Goal: Find specific page/section: Find specific page/section

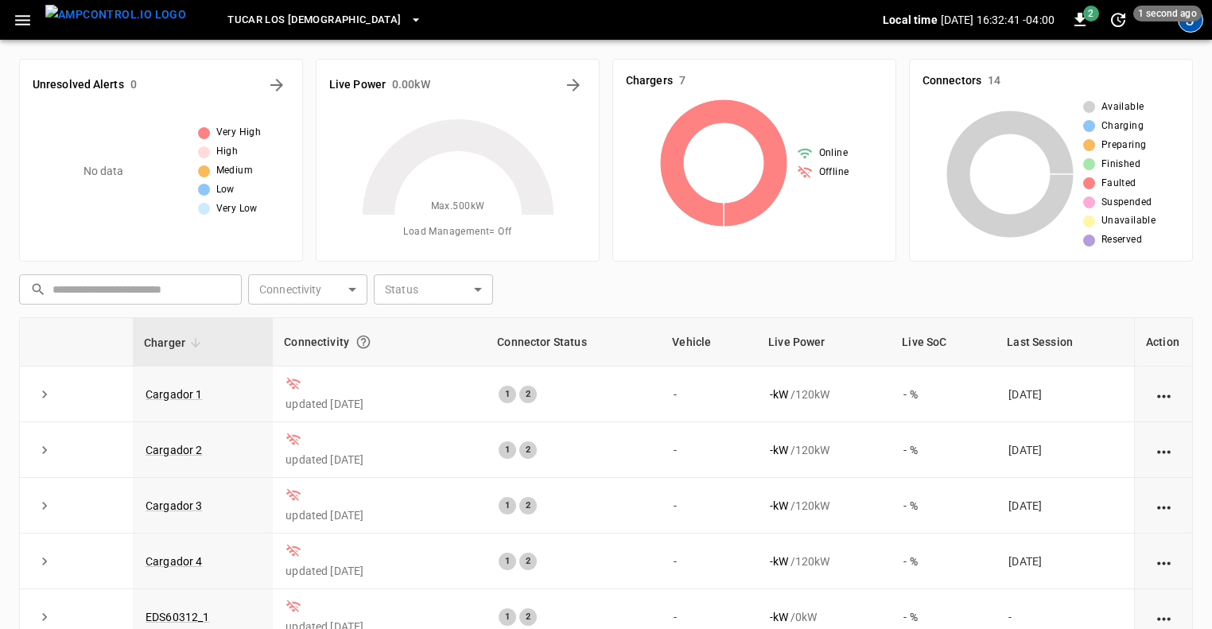
click at [1189, 27] on div "J" at bounding box center [1190, 19] width 25 height 25
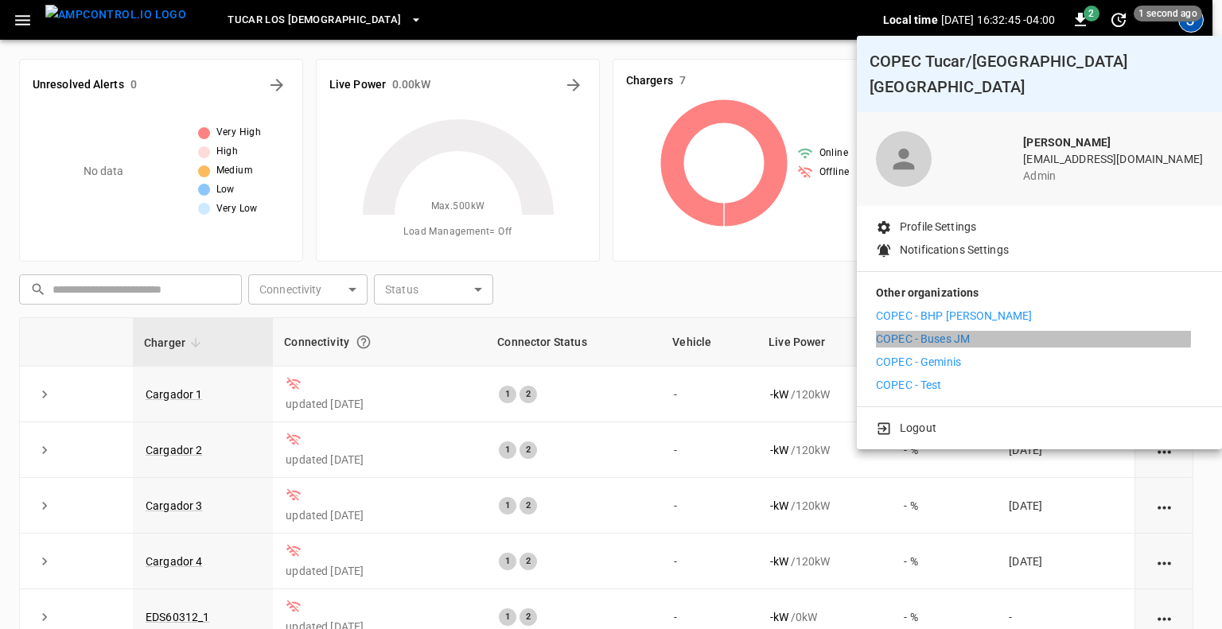
click at [929, 331] on p "COPEC - Buses JM" at bounding box center [923, 339] width 94 height 17
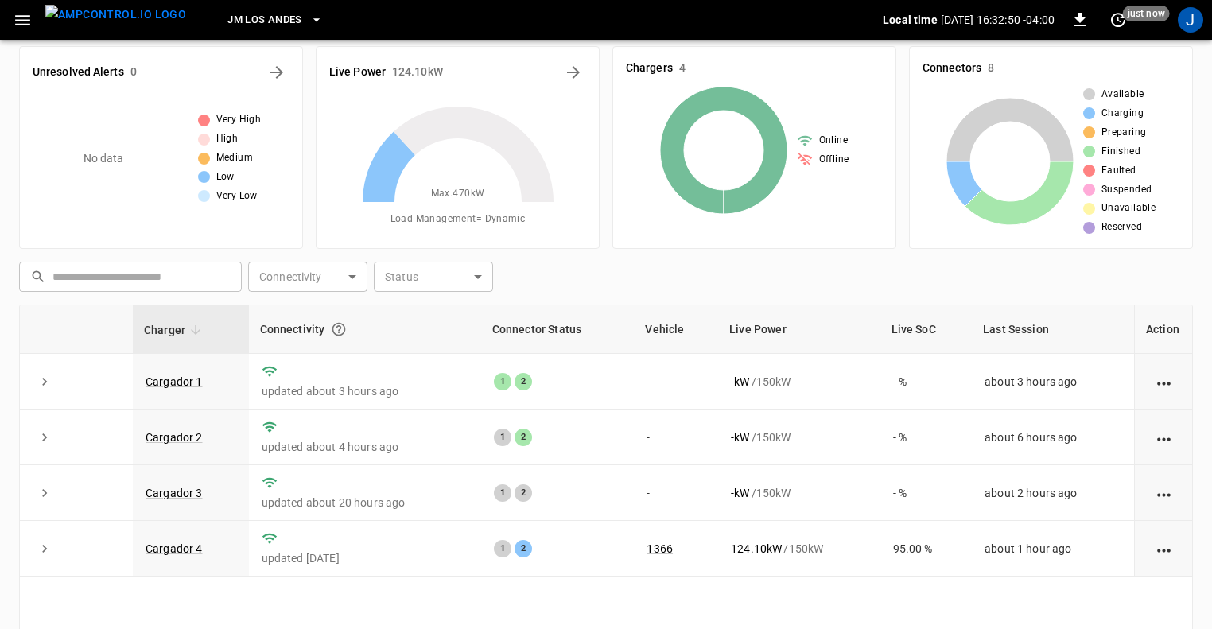
scroll to position [12, 0]
click at [309, 18] on icon "button" at bounding box center [317, 20] width 16 height 16
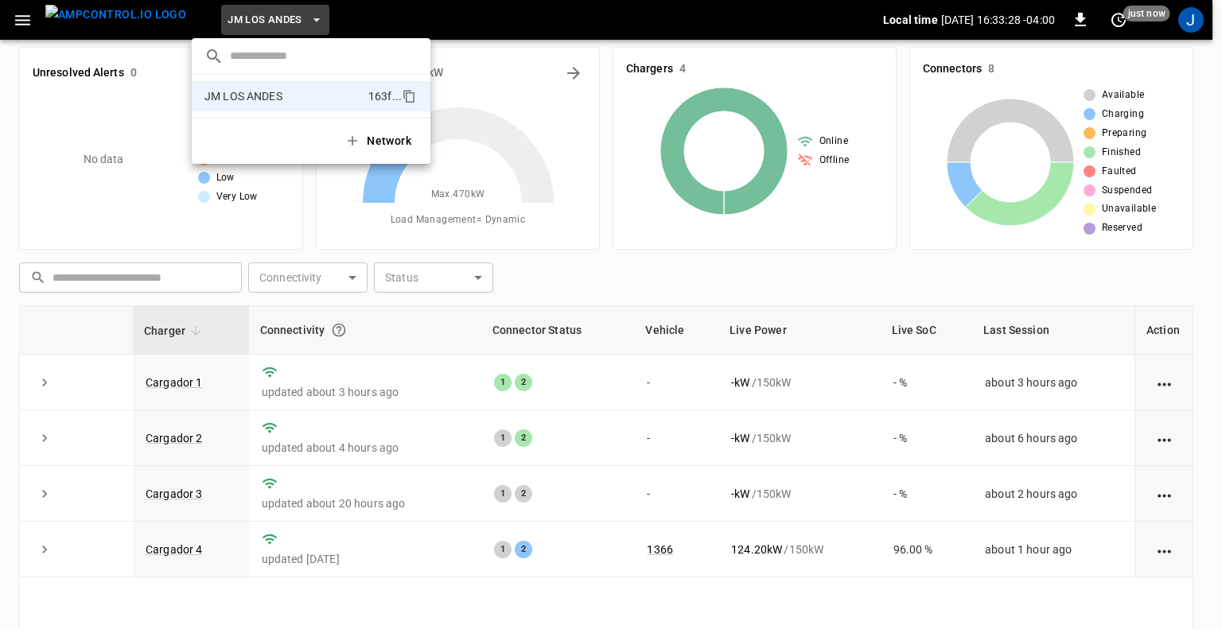
click at [1185, 21] on div at bounding box center [611, 314] width 1222 height 629
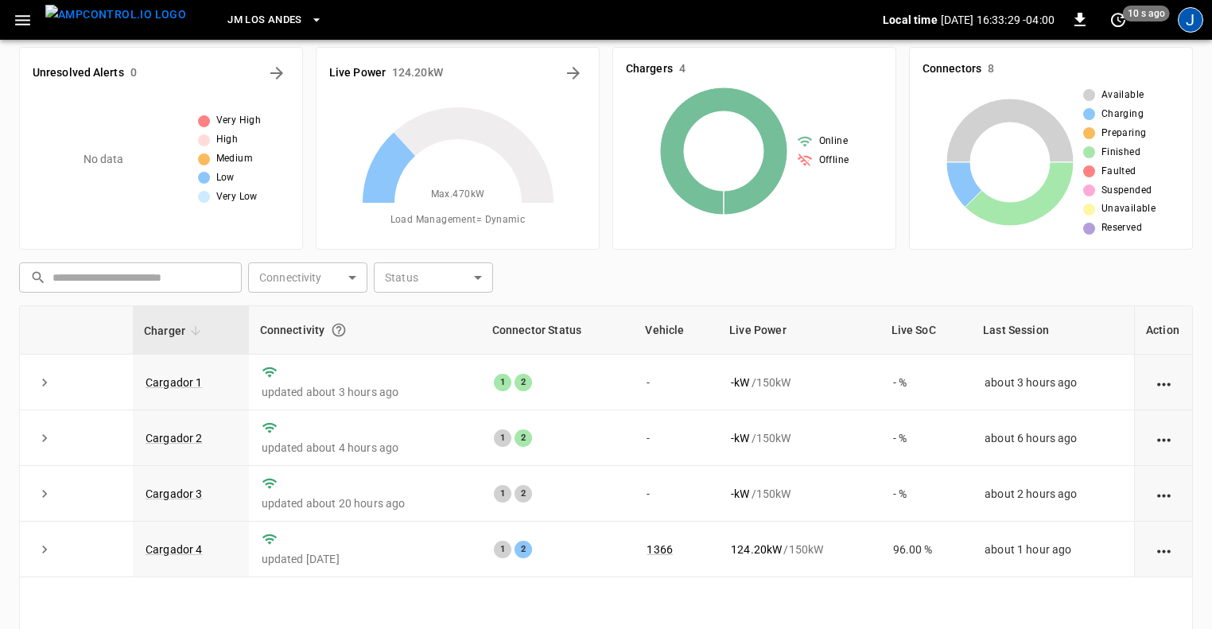
click at [1191, 25] on div "J" at bounding box center [1190, 19] width 25 height 25
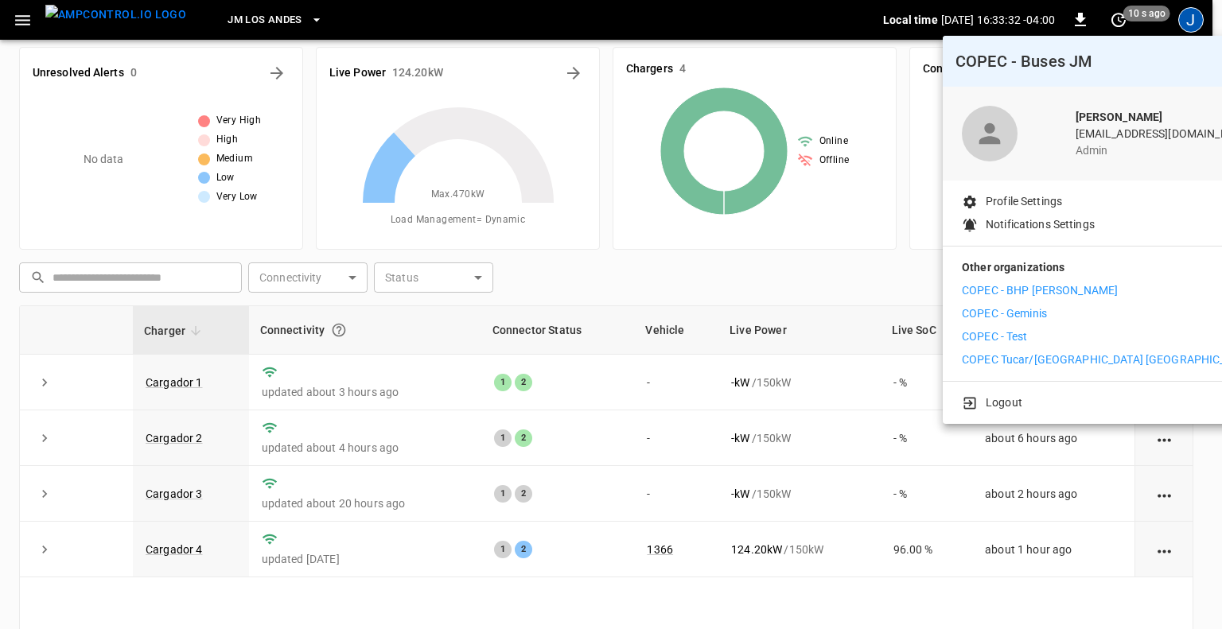
click at [1026, 315] on p "COPEC - Geminis" at bounding box center [1004, 314] width 85 height 17
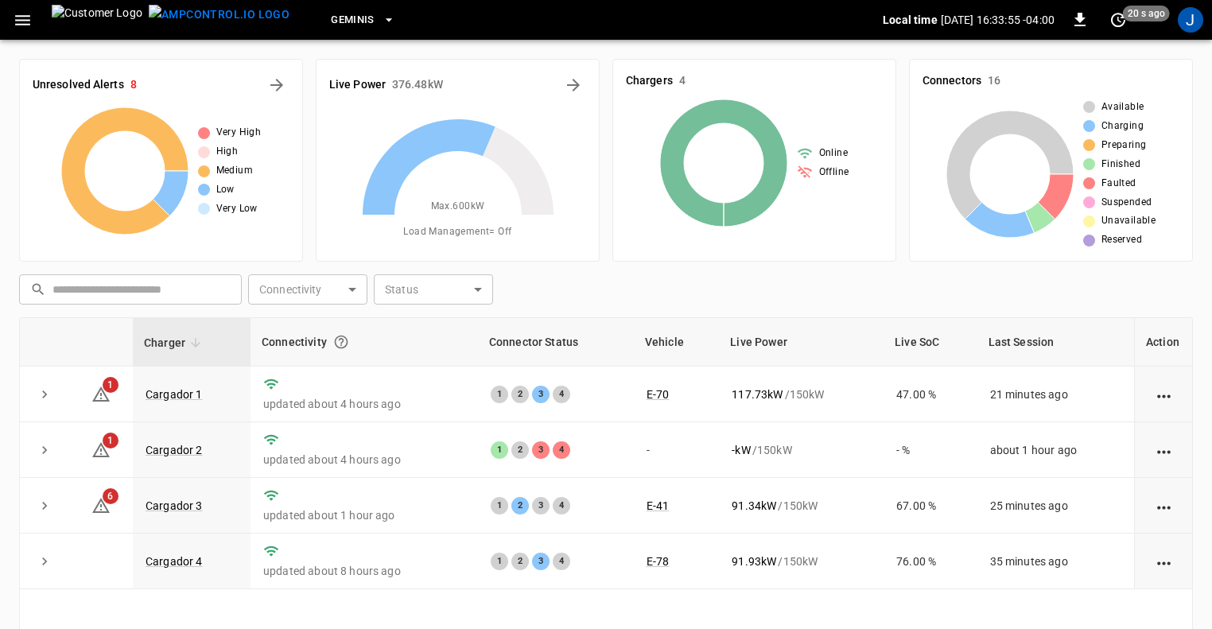
click at [381, 16] on icon "button" at bounding box center [389, 20] width 16 height 16
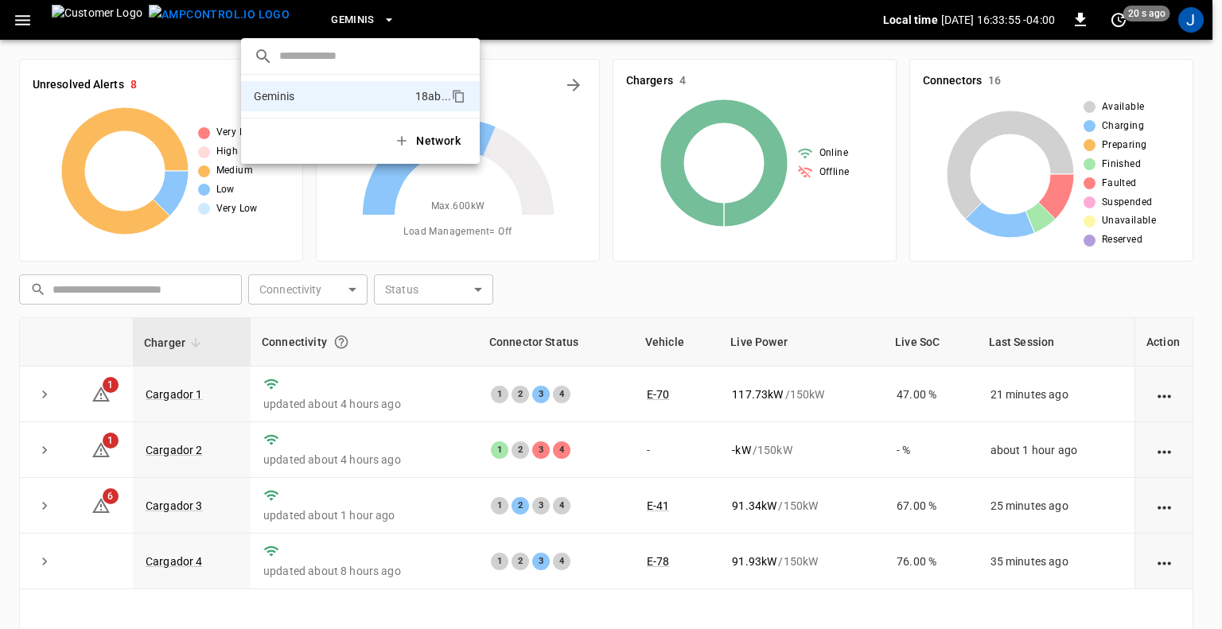
click at [303, 16] on div at bounding box center [611, 314] width 1222 height 629
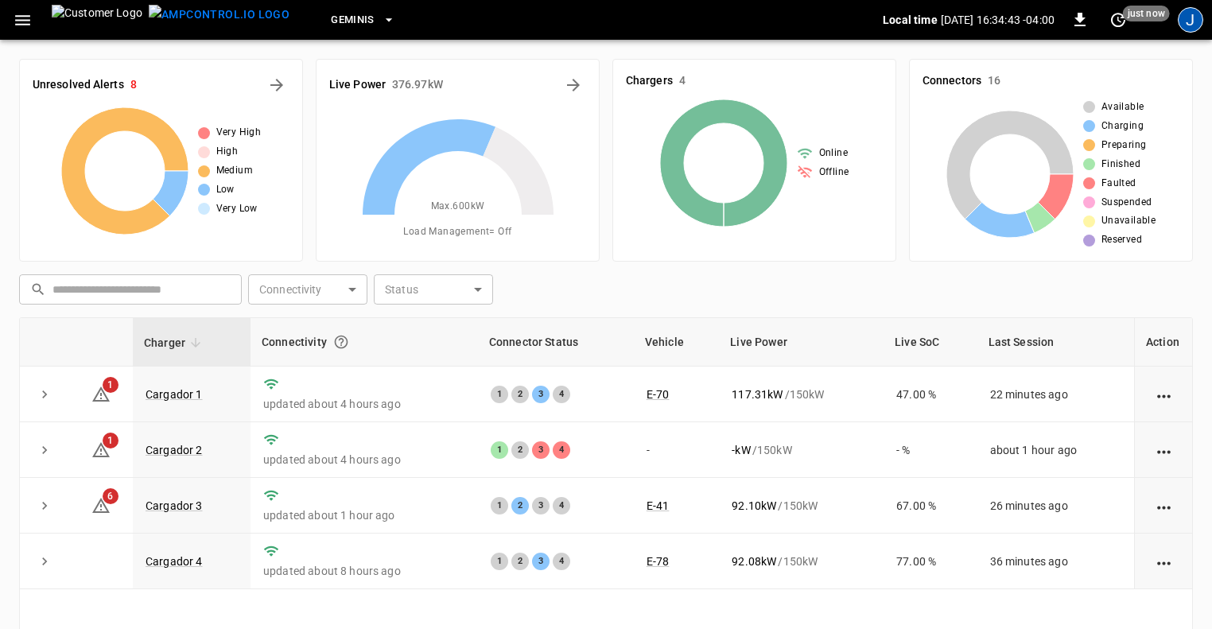
click at [1193, 21] on div "J" at bounding box center [1190, 19] width 25 height 25
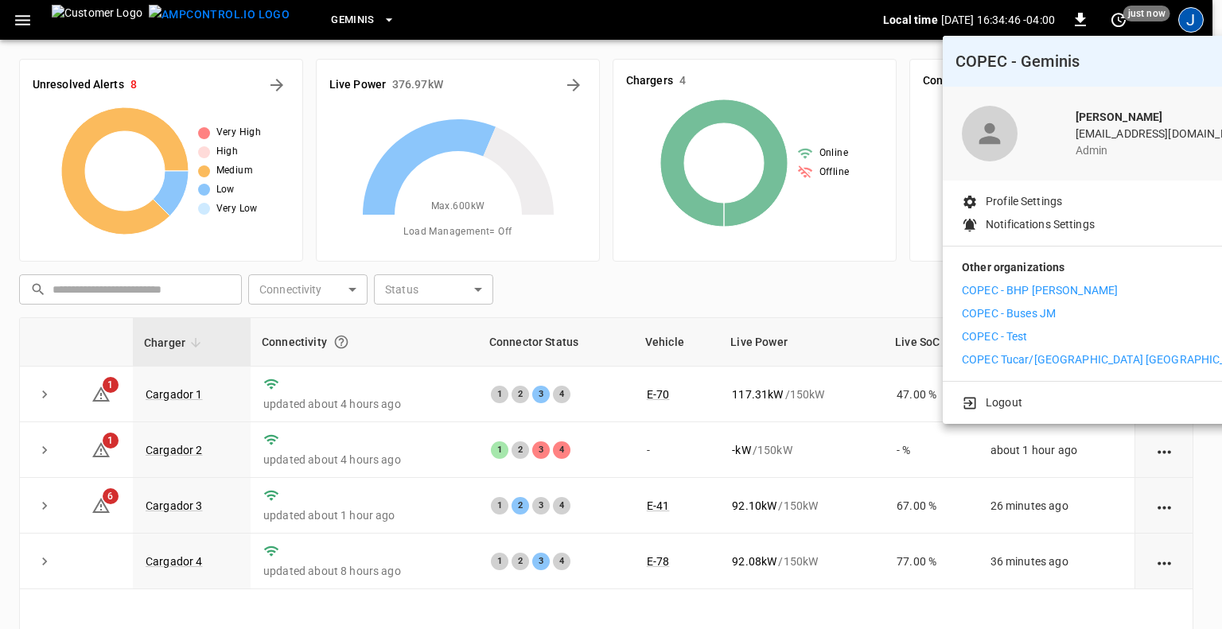
click at [1019, 333] on p "COPEC - Test" at bounding box center [995, 337] width 66 height 17
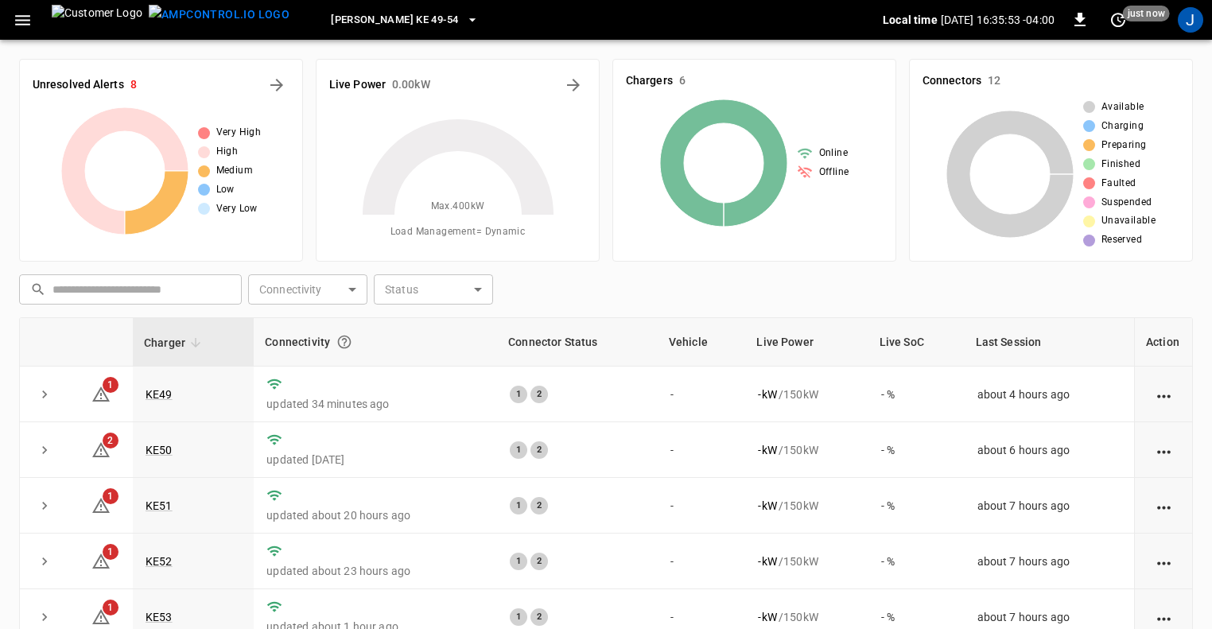
click at [465, 18] on icon "button" at bounding box center [473, 20] width 16 height 16
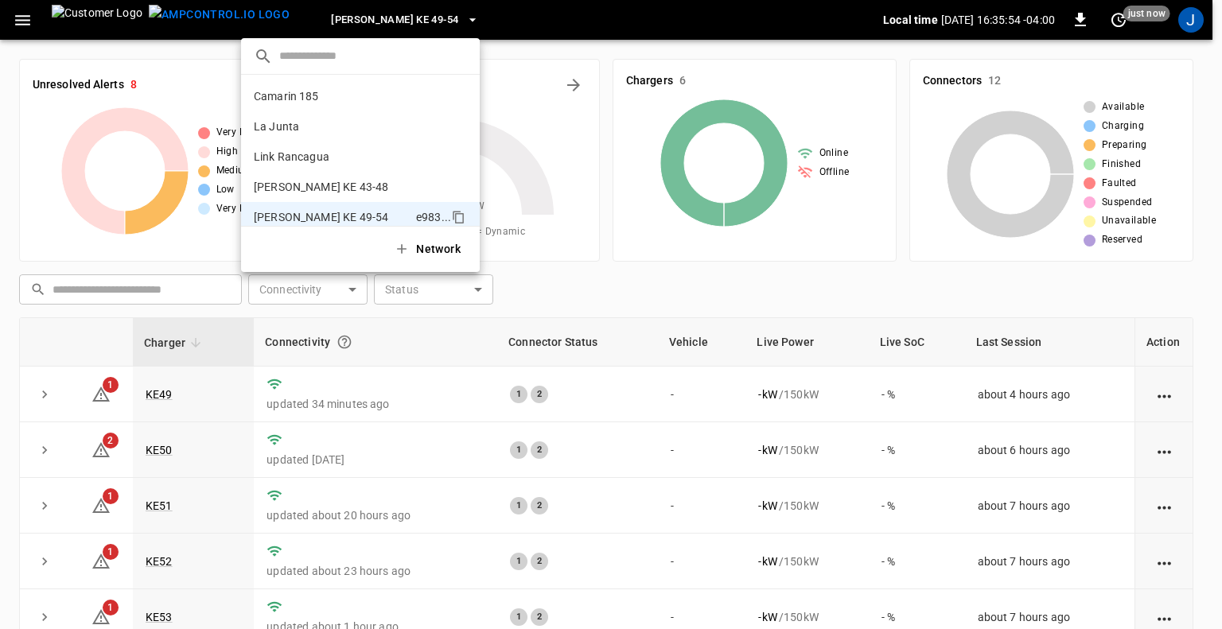
scroll to position [13, 0]
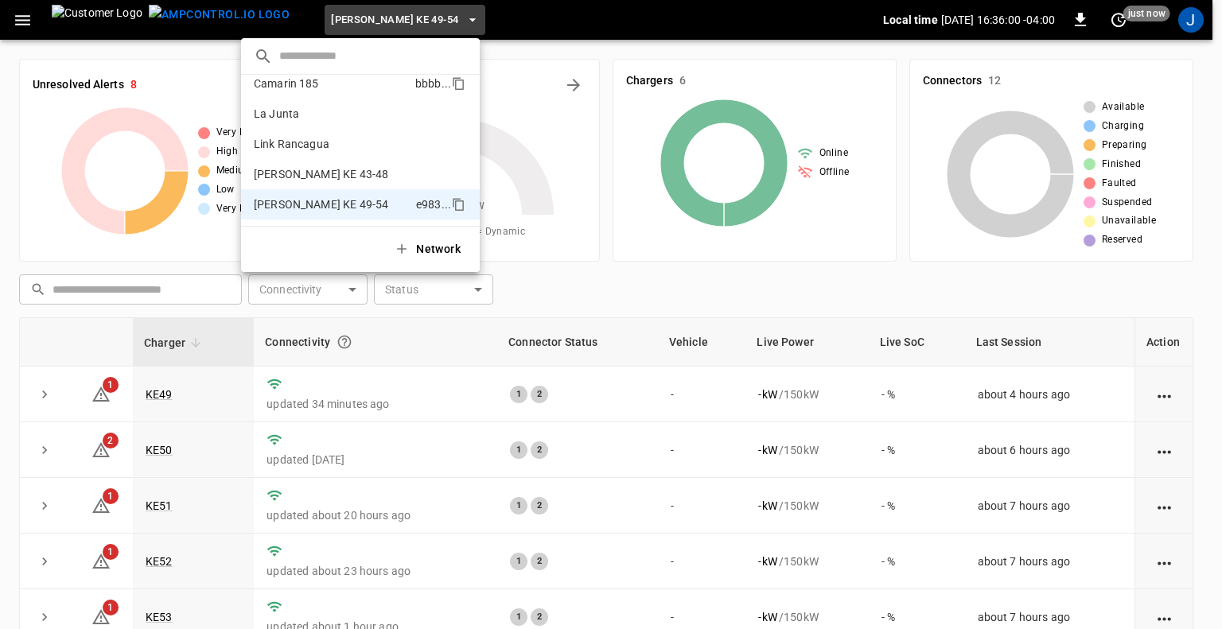
click at [307, 84] on p "Camarin 185" at bounding box center [331, 84] width 155 height 16
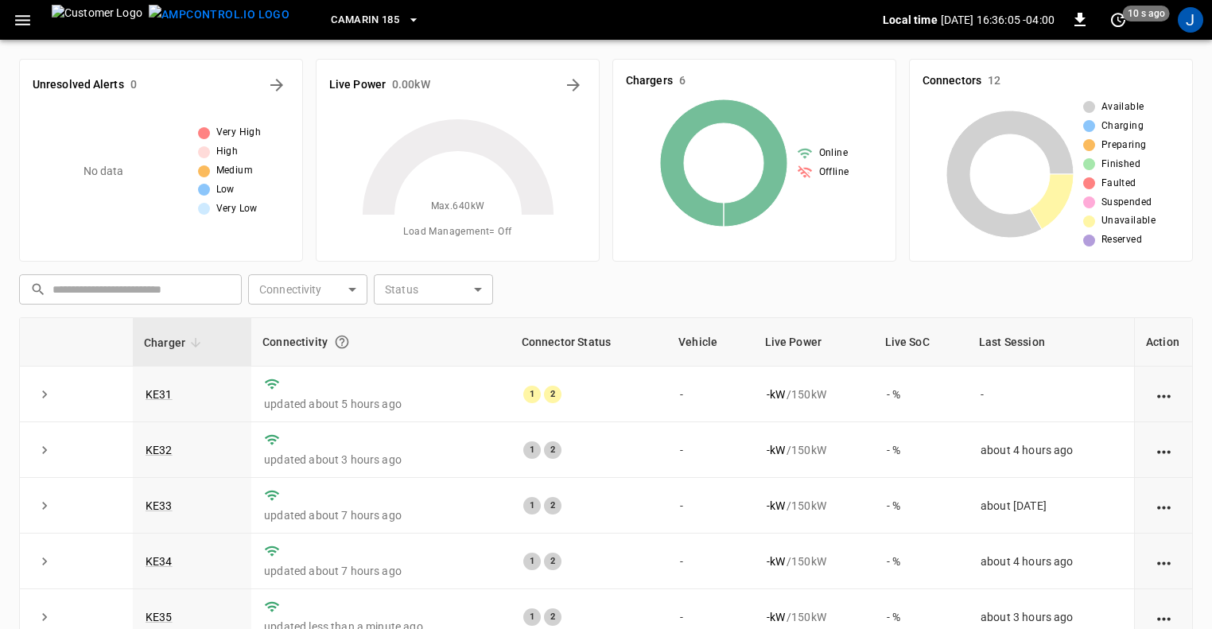
click at [411, 20] on icon "button" at bounding box center [414, 19] width 6 height 3
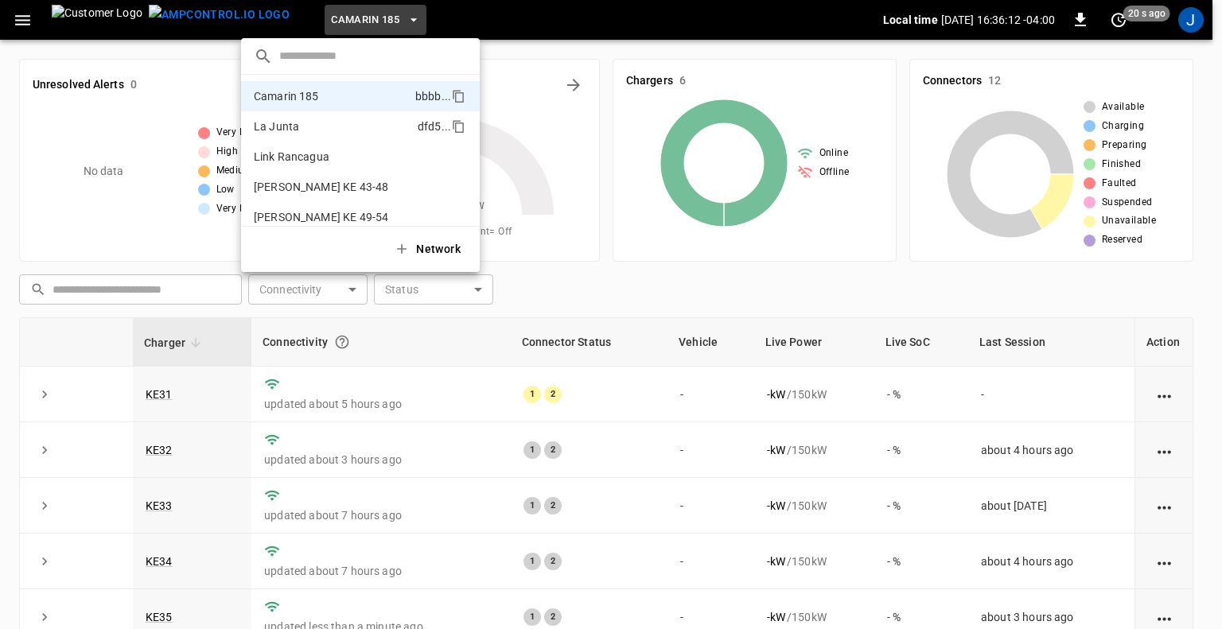
click at [294, 124] on p "La Junta" at bounding box center [333, 127] width 158 height 16
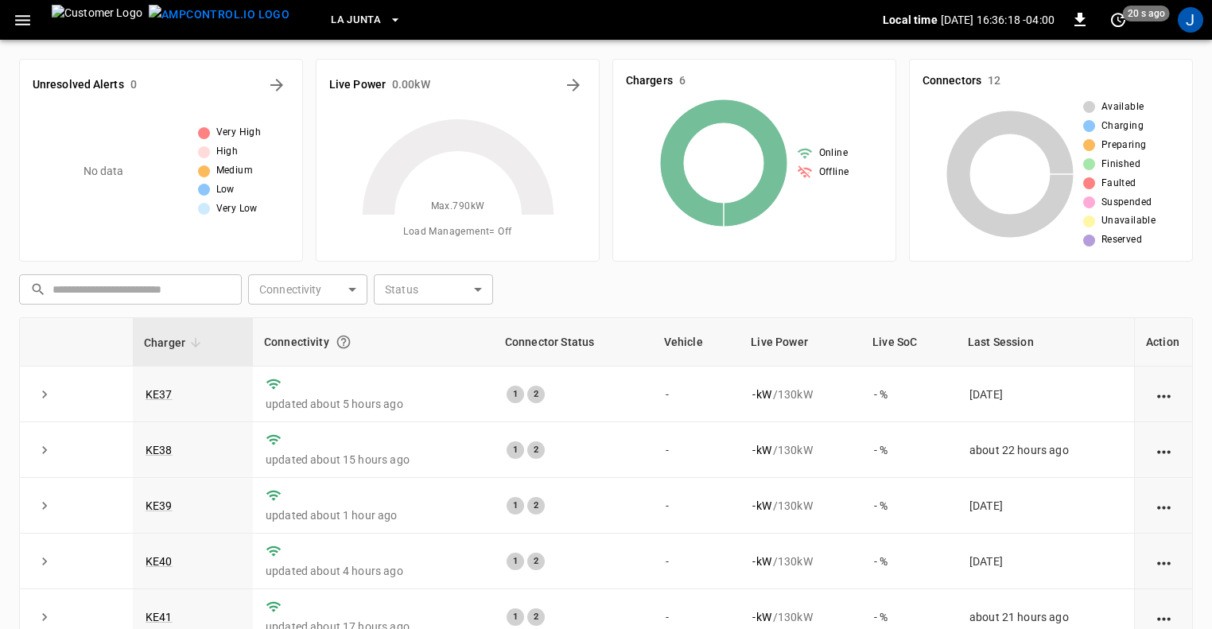
click at [387, 18] on icon "button" at bounding box center [395, 20] width 16 height 16
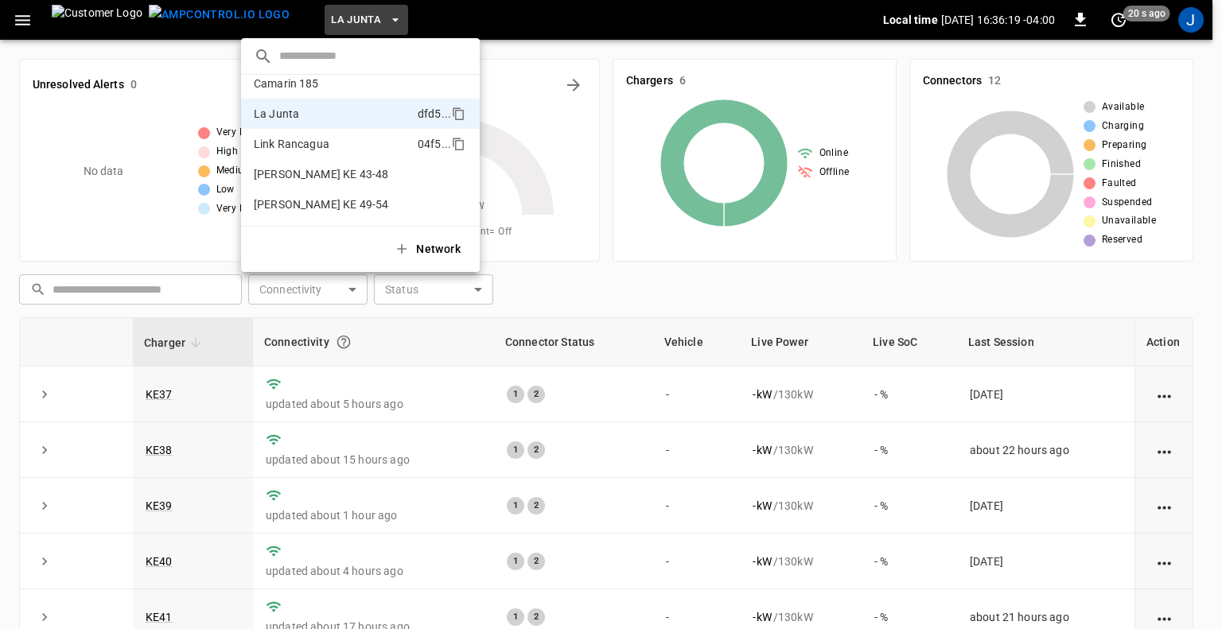
click at [286, 145] on p "Link Rancagua" at bounding box center [333, 144] width 158 height 16
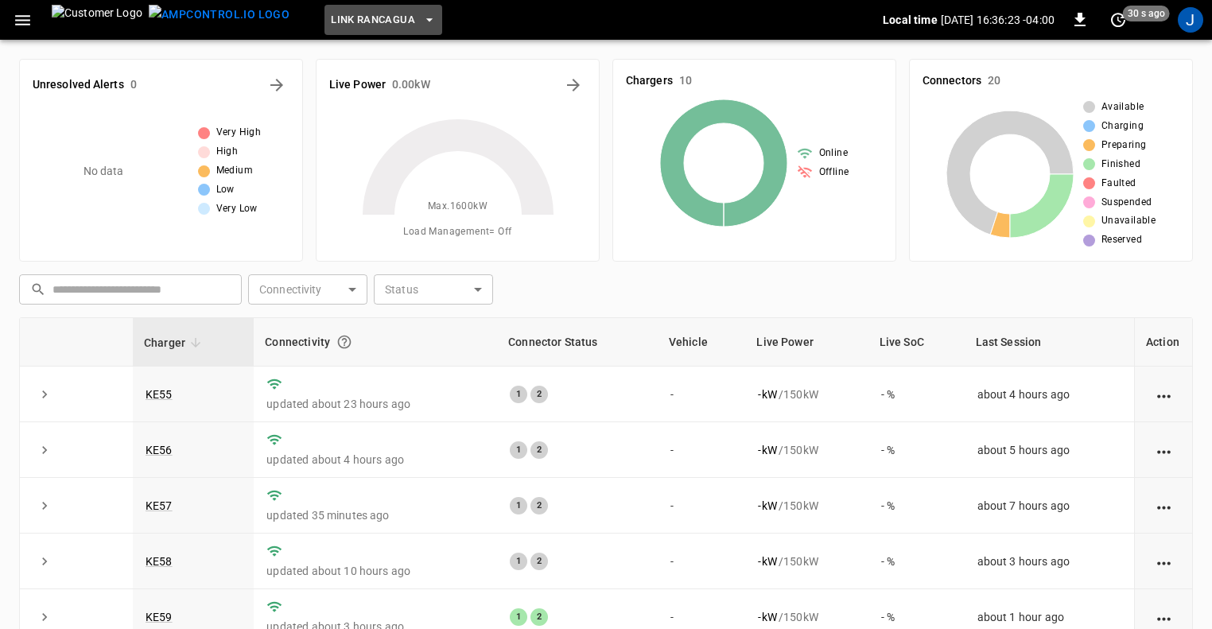
click at [422, 18] on icon "button" at bounding box center [430, 20] width 16 height 16
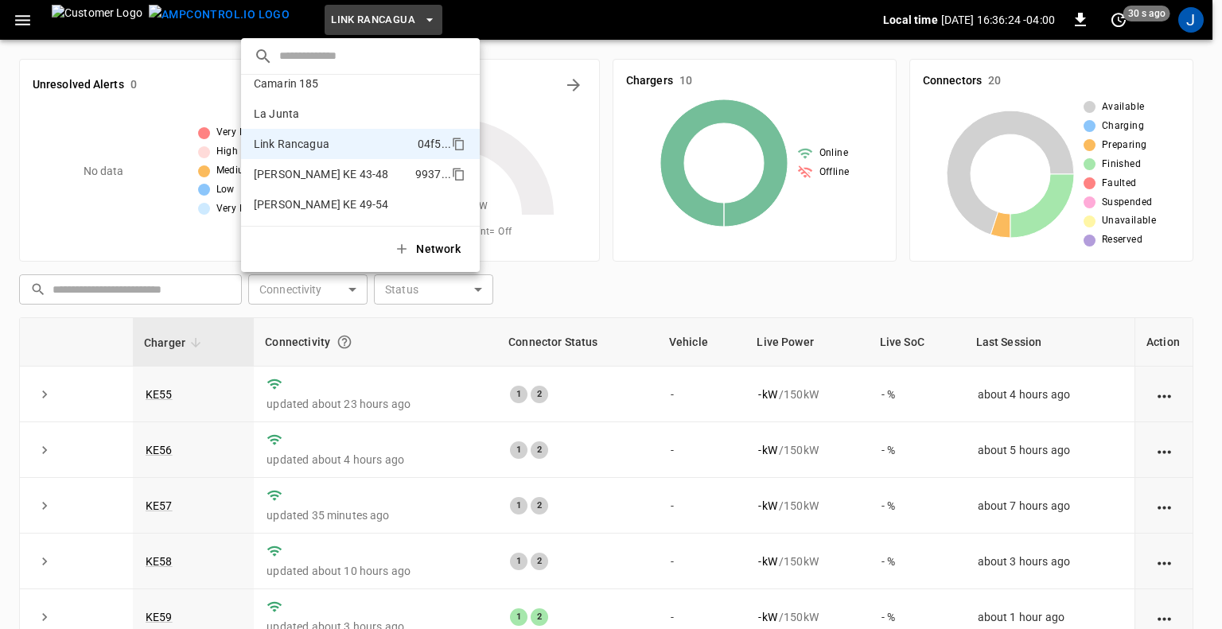
click at [317, 170] on p "Loza Colon KE 43-48" at bounding box center [331, 174] width 155 height 16
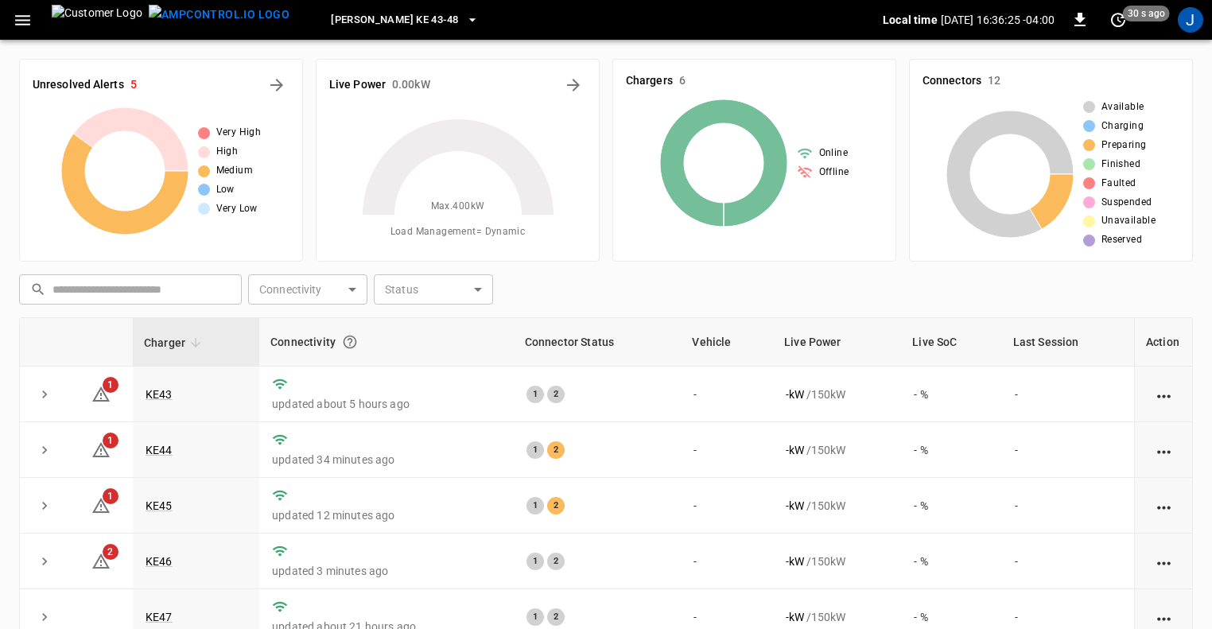
click at [465, 18] on icon "button" at bounding box center [473, 20] width 16 height 16
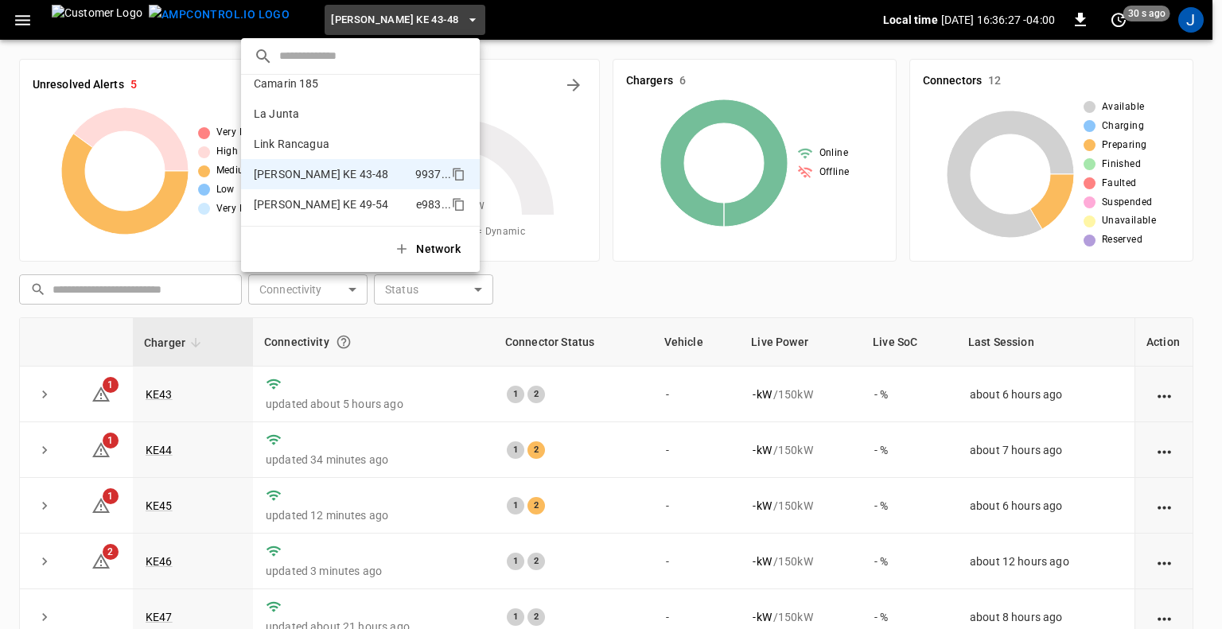
click at [309, 208] on p "Loza Colon KE 49-54" at bounding box center [332, 205] width 156 height 16
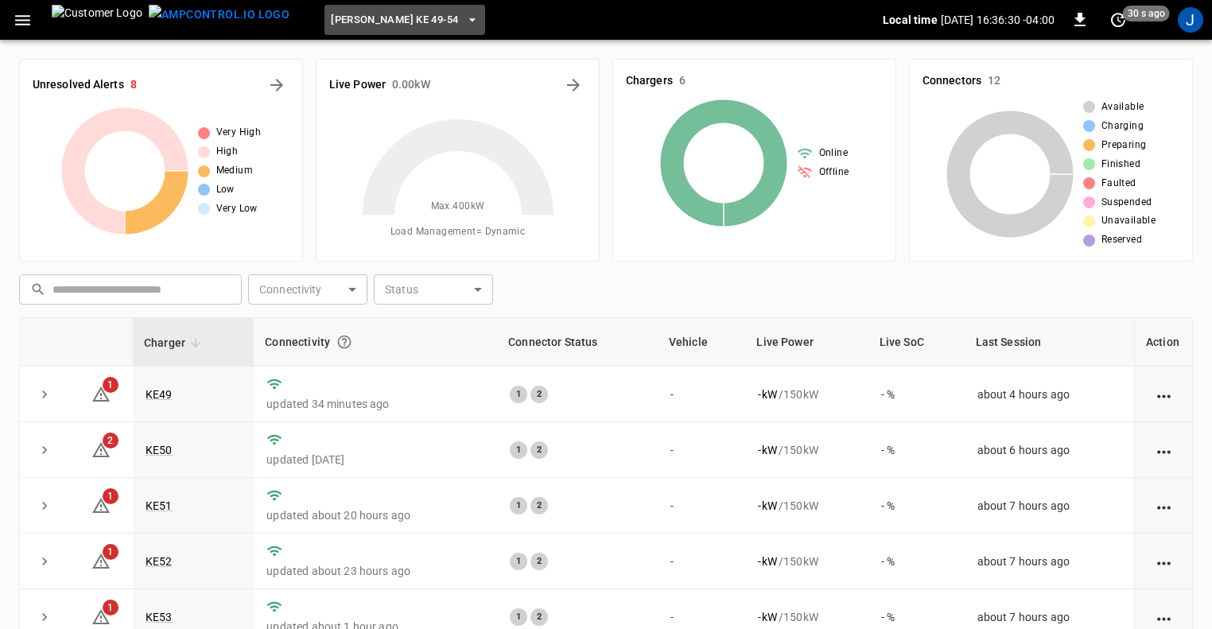
click at [465, 21] on icon "button" at bounding box center [473, 20] width 16 height 16
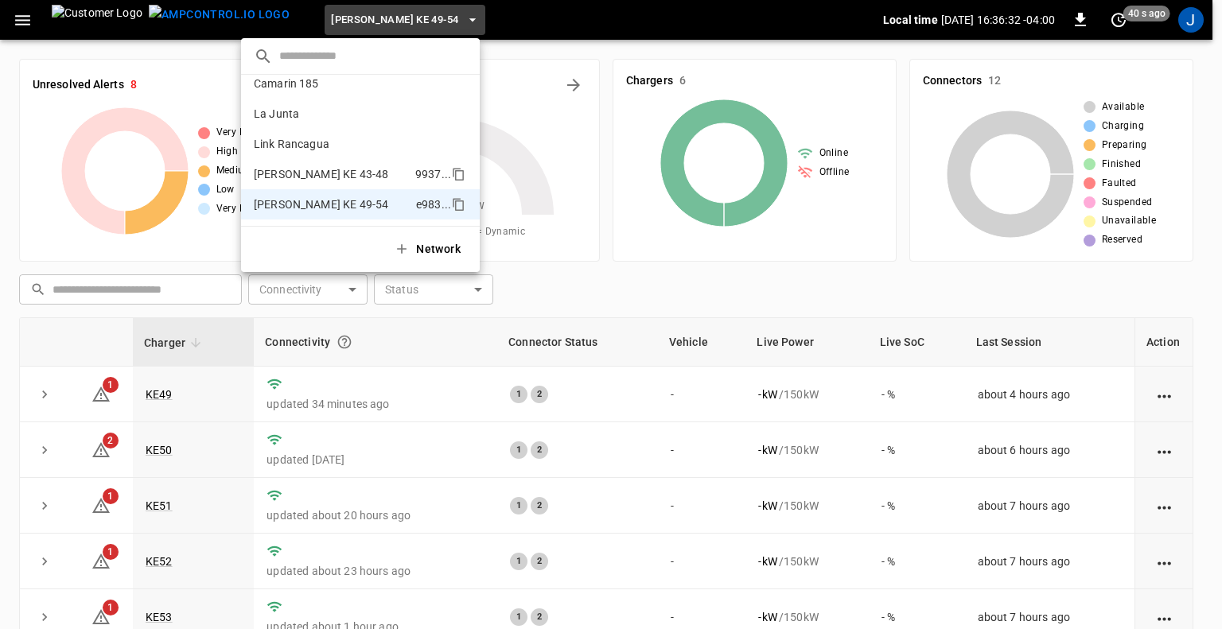
click at [318, 175] on p "Loza Colon KE 43-48" at bounding box center [331, 174] width 155 height 16
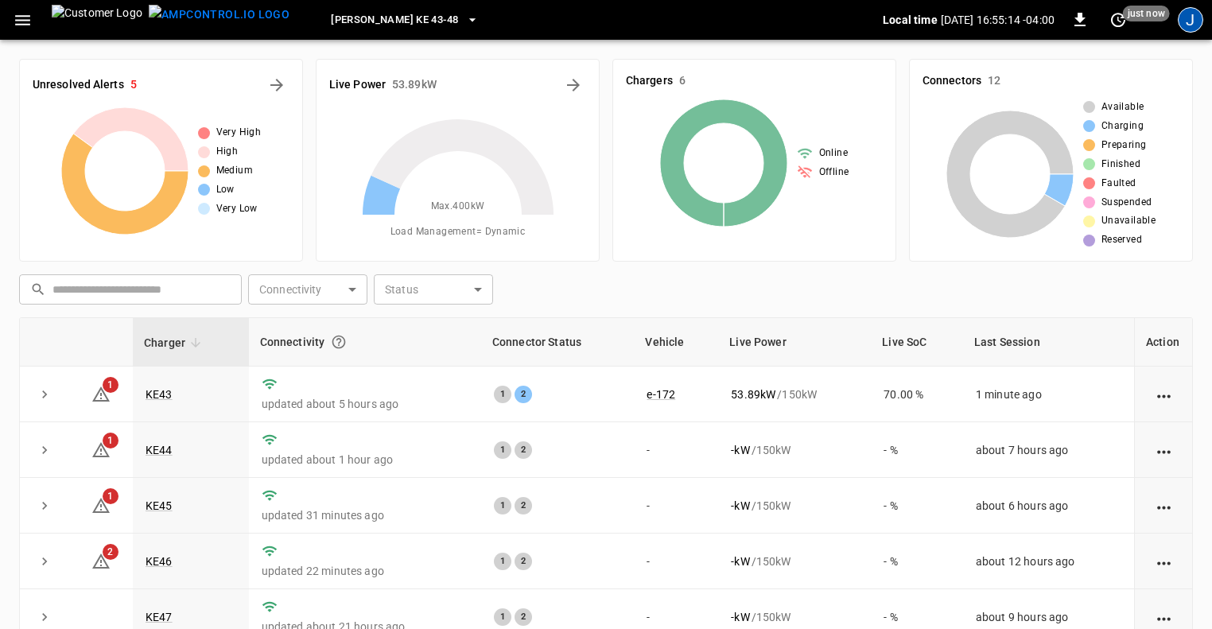
click at [1197, 18] on div "J" at bounding box center [1190, 19] width 25 height 25
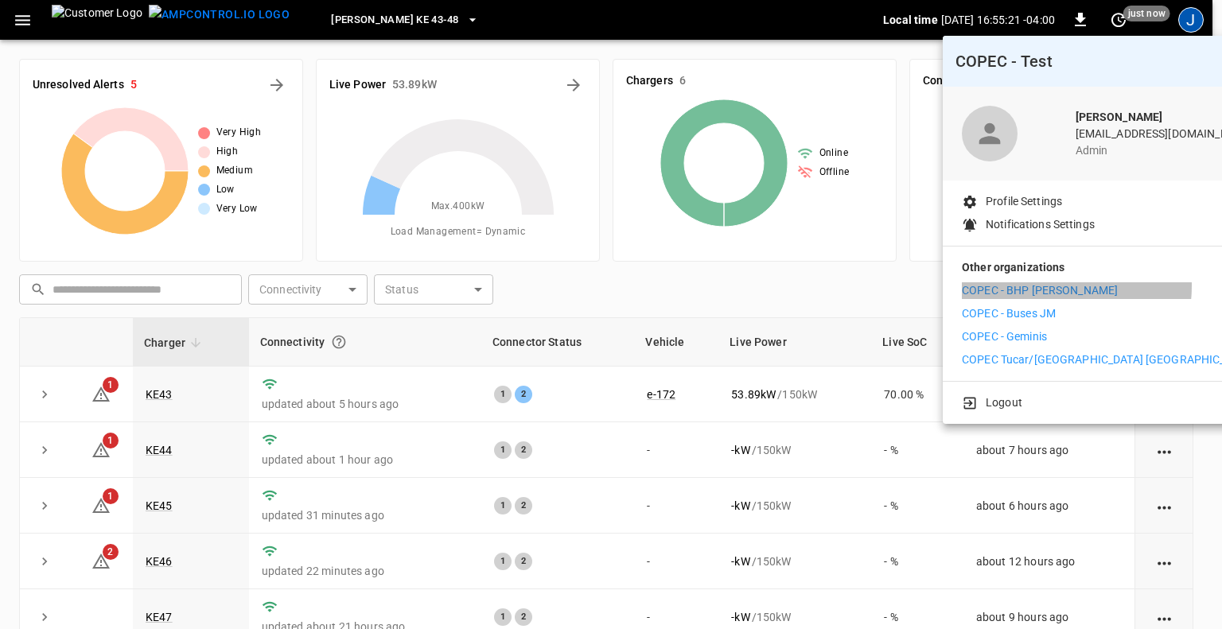
click at [1037, 286] on p "COPEC - BHP [PERSON_NAME]" at bounding box center [1040, 290] width 156 height 17
